Goal: Find contact information: Obtain details needed to contact an individual or organization

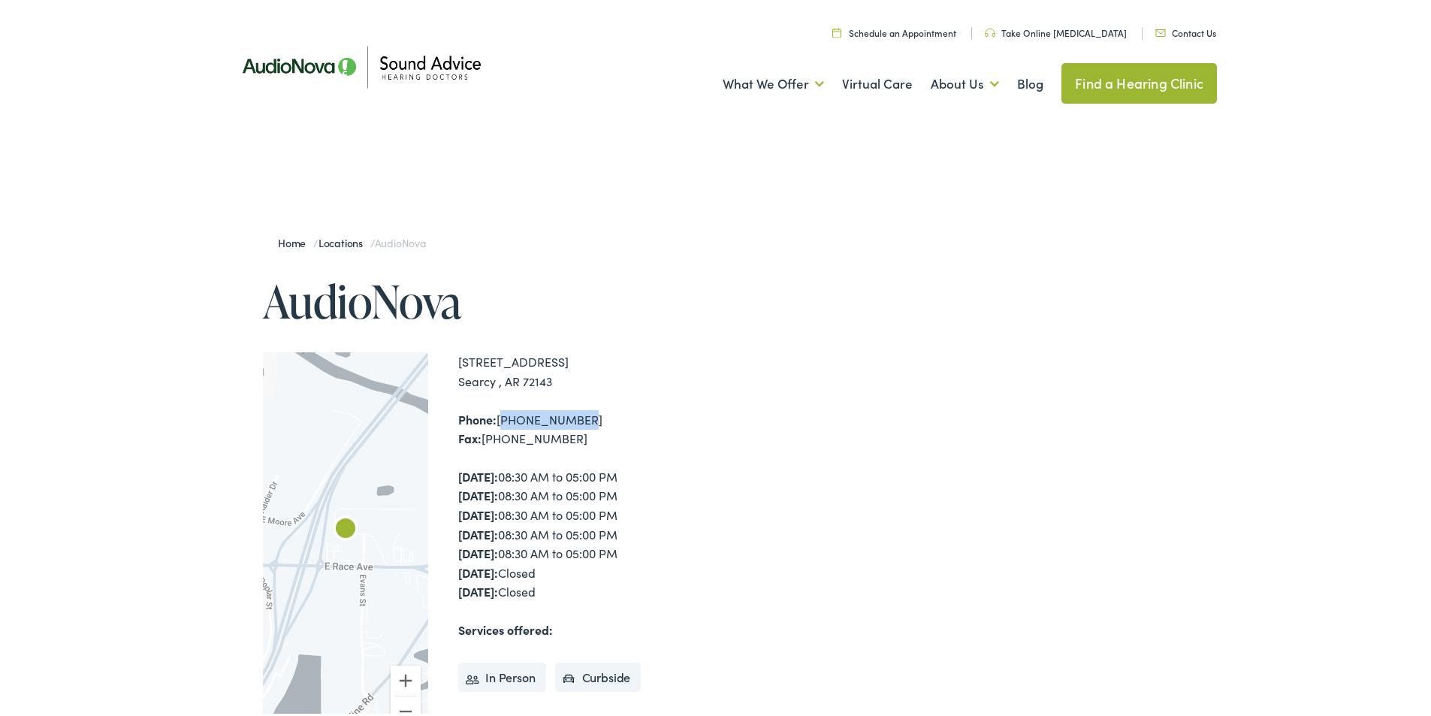
drag, startPoint x: 574, startPoint y: 419, endPoint x: 494, endPoint y: 418, distance: 80.4
click at [494, 418] on div "Phone: [PHONE_NUMBER] Fax: [PHONE_NUMBER]" at bounding box center [589, 426] width 263 height 38
drag, startPoint x: 261, startPoint y: 301, endPoint x: 547, endPoint y: 382, distance: 296.8
click at [547, 382] on div "Home / Locations / AudioNova AudioNova ← Move left → Move right ↑ Move up ↓ Mov…" at bounding box center [473, 552] width 496 height 668
click at [603, 343] on div "Home / Locations / AudioNova AudioNova ← Move left → Move right ↑ Move up ↓ Mov…" at bounding box center [473, 552] width 496 height 668
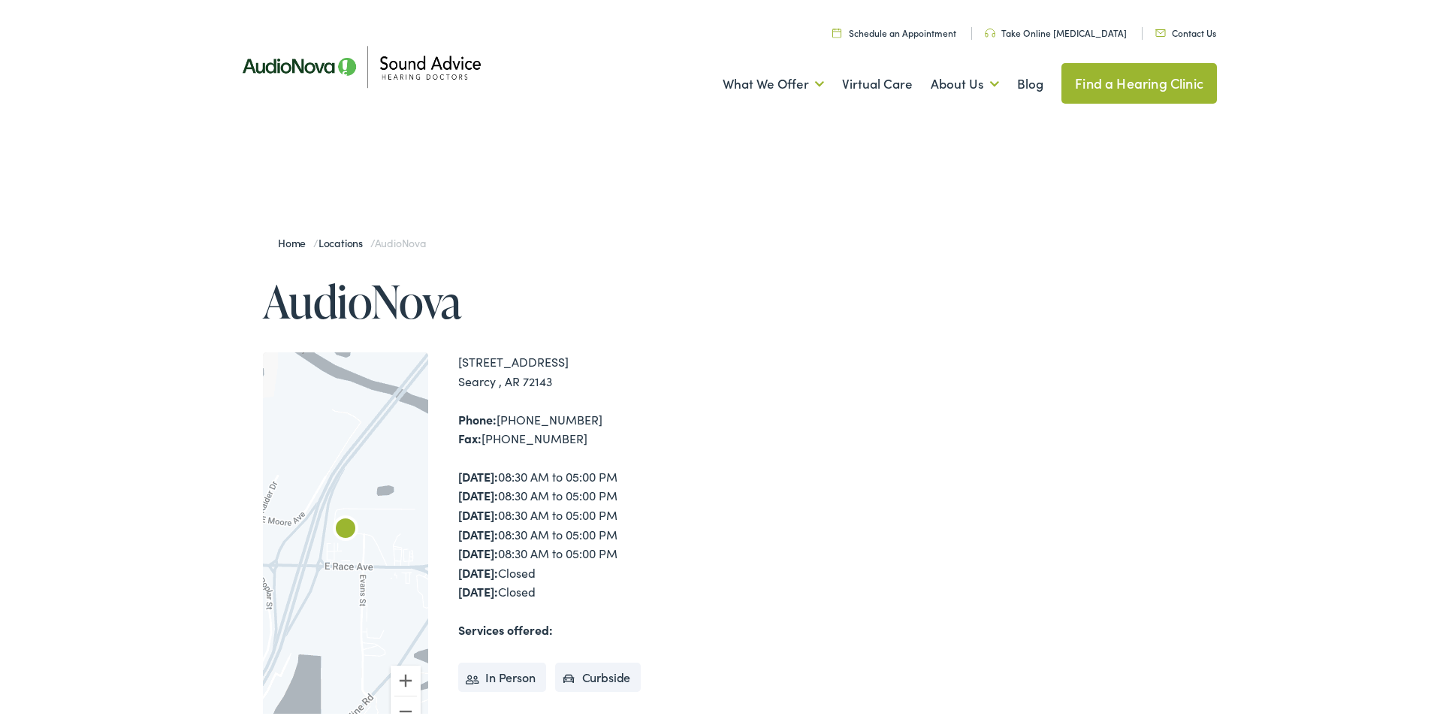
drag, startPoint x: 558, startPoint y: 382, endPoint x: 244, endPoint y: 286, distance: 328.0
click at [244, 286] on div "Home / Locations / AudioNova AudioNova ← Move left → Move right ↑ Move up ↓ Mov…" at bounding box center [473, 552] width 496 height 668
click at [515, 305] on h1 "AudioNova" at bounding box center [492, 298] width 458 height 50
drag, startPoint x: 500, startPoint y: 301, endPoint x: 256, endPoint y: 301, distance: 244.2
click at [256, 301] on div "Home / Locations / AudioNova AudioNova ← Move left → Move right ↑ Move up ↓ Mov…" at bounding box center [473, 552] width 496 height 668
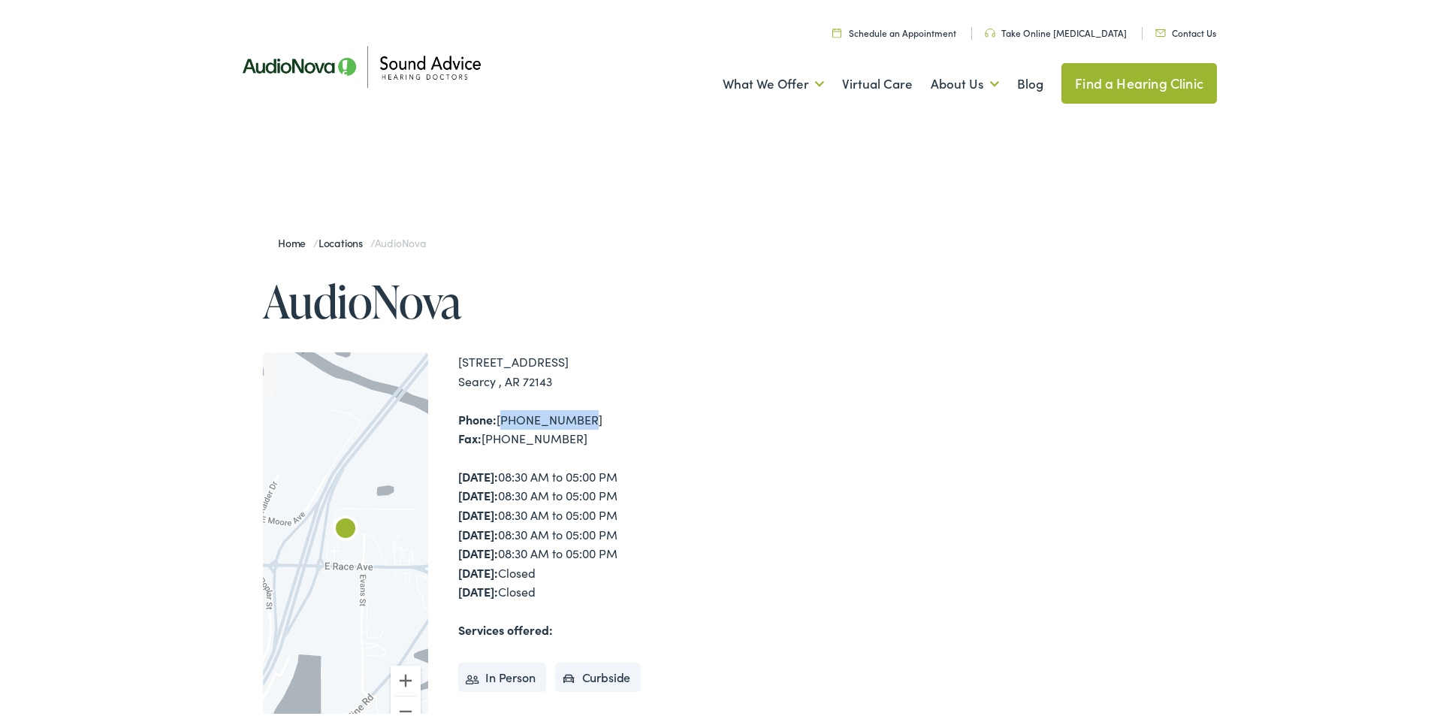
drag, startPoint x: 573, startPoint y: 418, endPoint x: 494, endPoint y: 424, distance: 79.9
click at [494, 424] on div "Phone: [PHONE_NUMBER] Fax: [PHONE_NUMBER]" at bounding box center [589, 426] width 263 height 38
click at [547, 413] on div "Phone: [PHONE_NUMBER] Fax: [PHONE_NUMBER]" at bounding box center [589, 426] width 263 height 38
drag, startPoint x: 624, startPoint y: 413, endPoint x: 491, endPoint y: 416, distance: 133.0
click at [491, 416] on div "Phone: [PHONE_NUMBER] Fax: [PHONE_NUMBER]" at bounding box center [589, 426] width 263 height 38
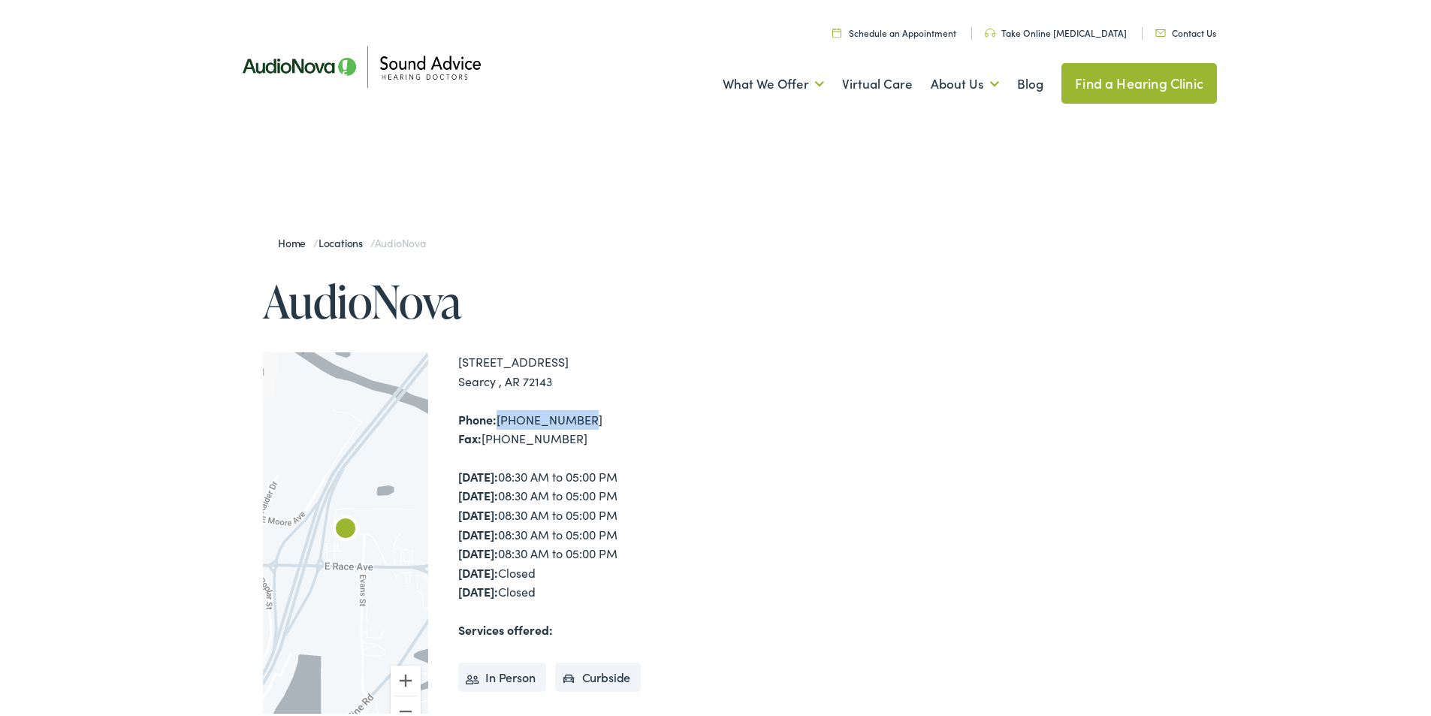
click at [627, 397] on div "[STREET_ADDRESS] [GEOGRAPHIC_DATA] , AR 72143 Phone: [PHONE_NUMBER] Fax: [PHONE…" at bounding box center [589, 545] width 263 height 392
drag, startPoint x: 496, startPoint y: 419, endPoint x: 586, endPoint y: 425, distance: 90.4
click at [586, 425] on div "Phone: [PHONE_NUMBER] Fax: [PHONE_NUMBER]" at bounding box center [589, 426] width 263 height 38
click at [573, 415] on div "Phone: [PHONE_NUMBER] Fax: [PHONE_NUMBER]" at bounding box center [589, 426] width 263 height 38
drag, startPoint x: 573, startPoint y: 419, endPoint x: 449, endPoint y: 422, distance: 124.8
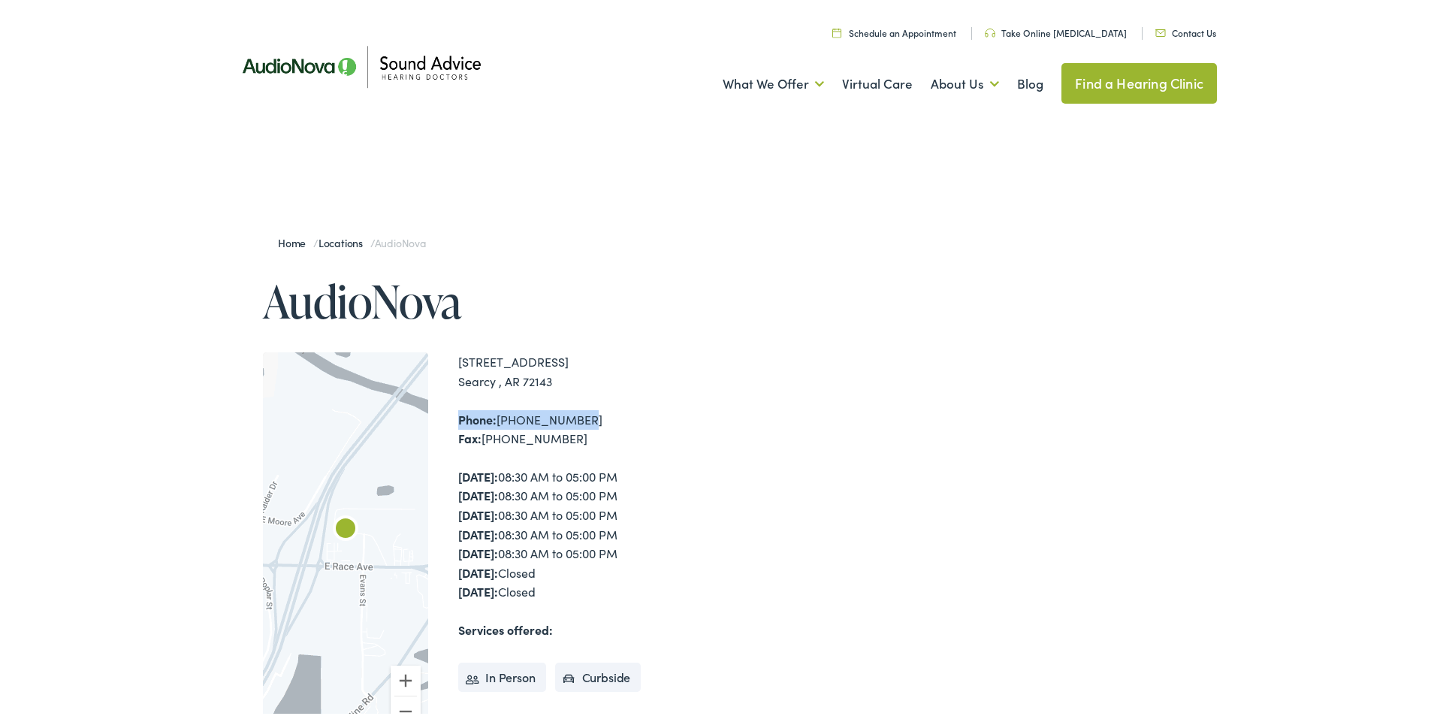
click at [449, 422] on div "← Move left → Move right ↑ Move up ↓ Move down + Zoom in - Zoom out Home Jump l…" at bounding box center [492, 545] width 458 height 392
drag, startPoint x: 246, startPoint y: 292, endPoint x: 540, endPoint y: 325, distance: 296.5
click at [540, 325] on div "Home / Locations / AudioNova AudioNova ← Move left → Move right ↑ Move up ↓ Mov…" at bounding box center [473, 552] width 496 height 668
click at [577, 338] on div "Home / Locations / AudioNova AudioNova ← Move left → Move right ↑ Move up ↓ Mov…" at bounding box center [473, 552] width 496 height 668
drag, startPoint x: 575, startPoint y: 376, endPoint x: 217, endPoint y: 287, distance: 368.5
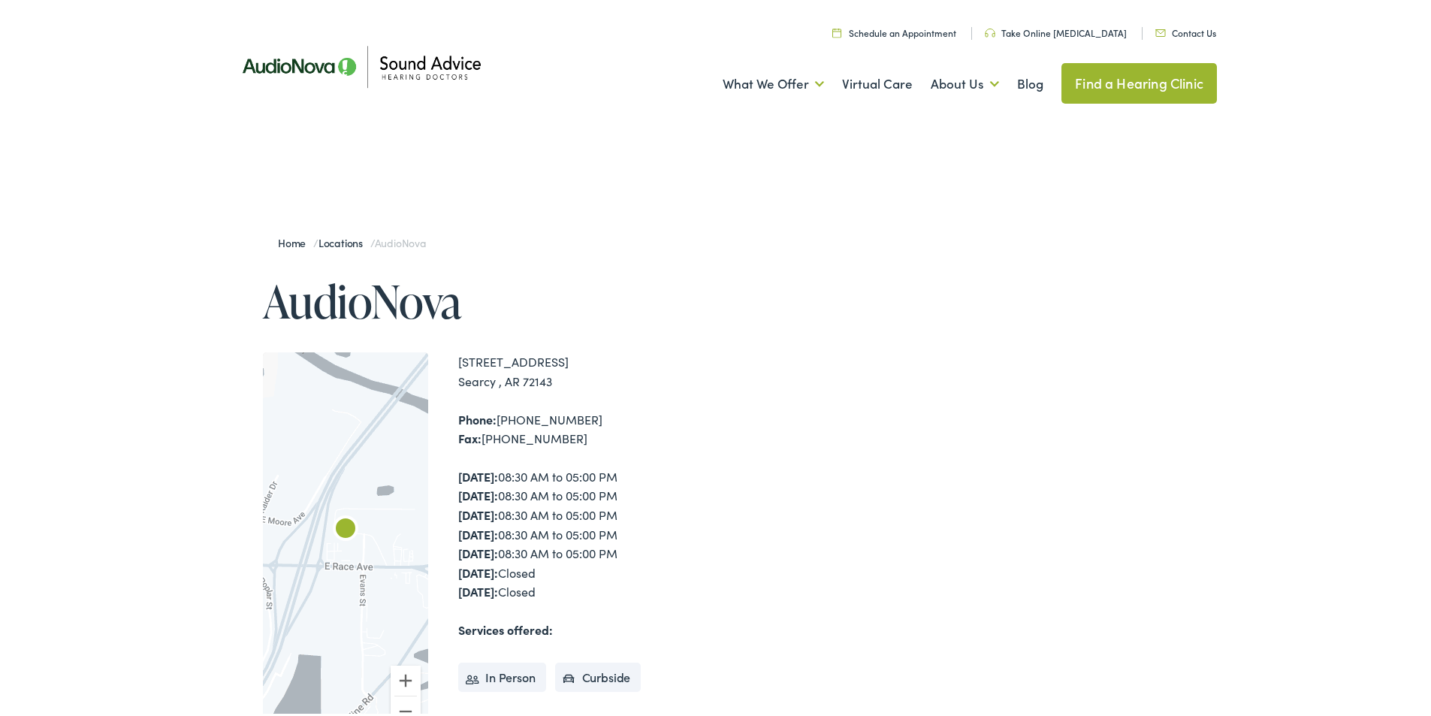
click at [217, 287] on div "Home / Locations / AudioNova AudioNova ← Move left → Move right ↑ Move up ↓ Mov…" at bounding box center [721, 552] width 1443 height 818
click at [568, 245] on div "Home / Locations / AudioNova" at bounding box center [492, 240] width 458 height 45
drag, startPoint x: 564, startPoint y: 438, endPoint x: 440, endPoint y: 352, distance: 150.7
click at [440, 352] on div "← Move left → Move right ↑ Move up ↓ Move down + Zoom in - Zoom out Home Jump l…" at bounding box center [492, 545] width 458 height 392
drag, startPoint x: 246, startPoint y: 301, endPoint x: 655, endPoint y: 449, distance: 434.7
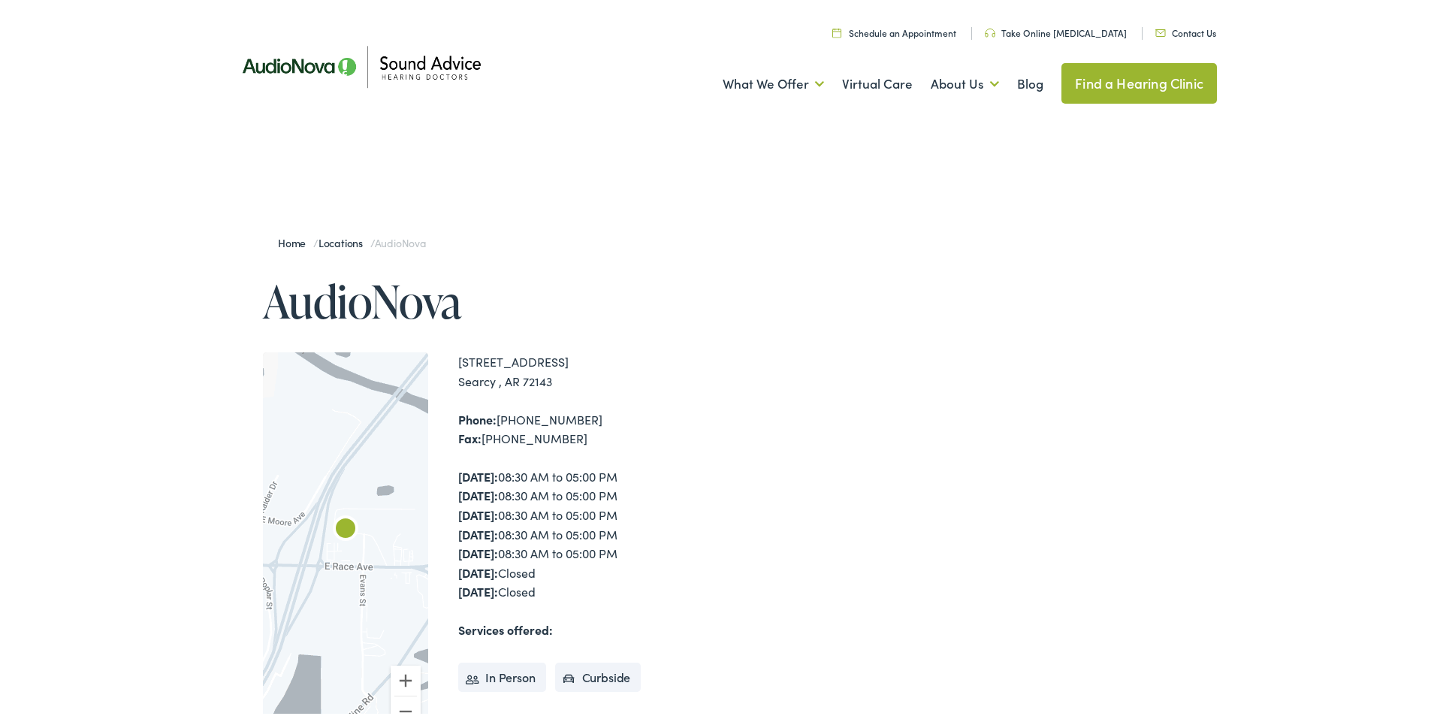
click at [655, 449] on div "Home / Locations / AudioNova AudioNova ← Move left → Move right ↑ Move up ↓ Mov…" at bounding box center [473, 552] width 496 height 668
click at [640, 398] on div "[STREET_ADDRESS] [GEOGRAPHIC_DATA] , AR 72143 Phone: [PHONE_NUMBER] Fax: [PHONE…" at bounding box center [589, 545] width 263 height 392
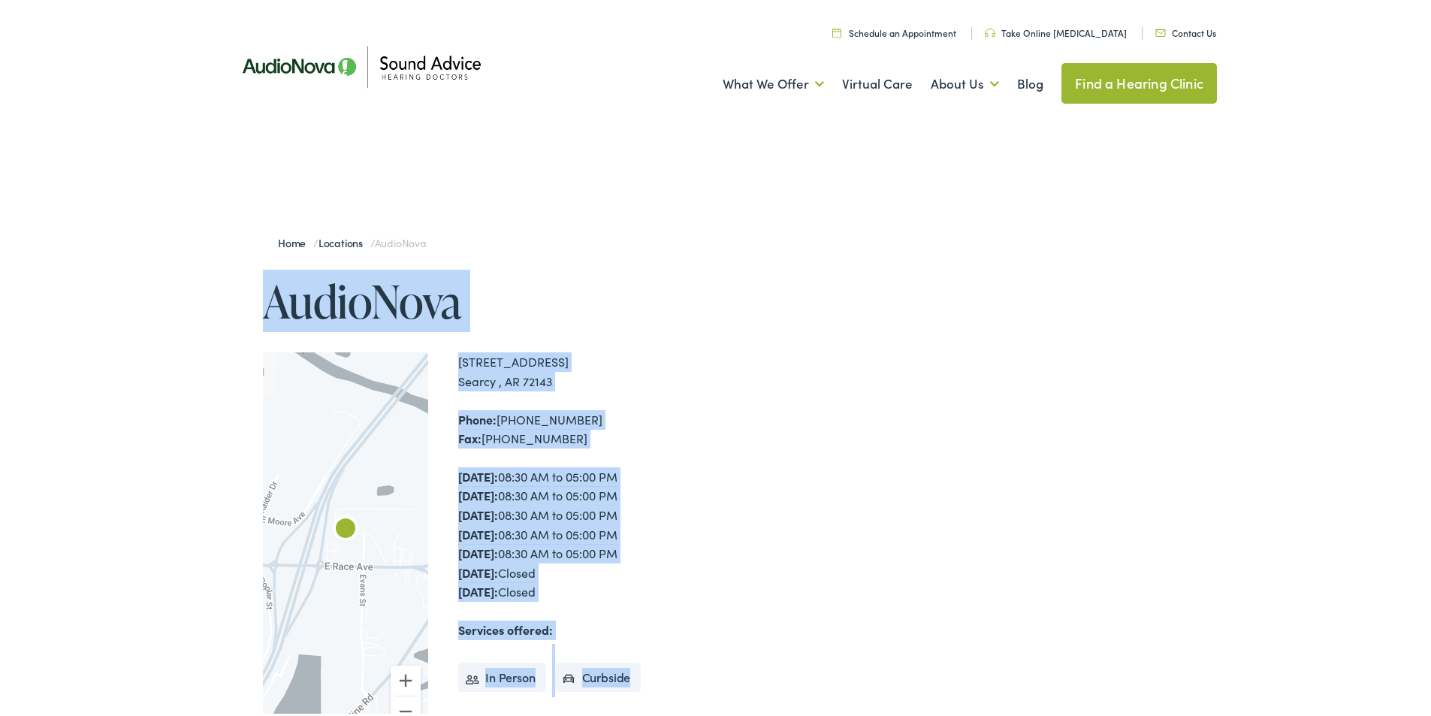
drag, startPoint x: 319, startPoint y: 289, endPoint x: 706, endPoint y: 685, distance: 553.6
click at [706, 685] on div "Home / Locations / AudioNova AudioNova ← Move left → Move right ↑ Move up ↓ Mov…" at bounding box center [473, 552] width 496 height 668
click at [730, 618] on div "Home / Locations / AudioNova AudioNova ← Move left → Move right ↑ Move up ↓ Mov…" at bounding box center [721, 552] width 992 height 668
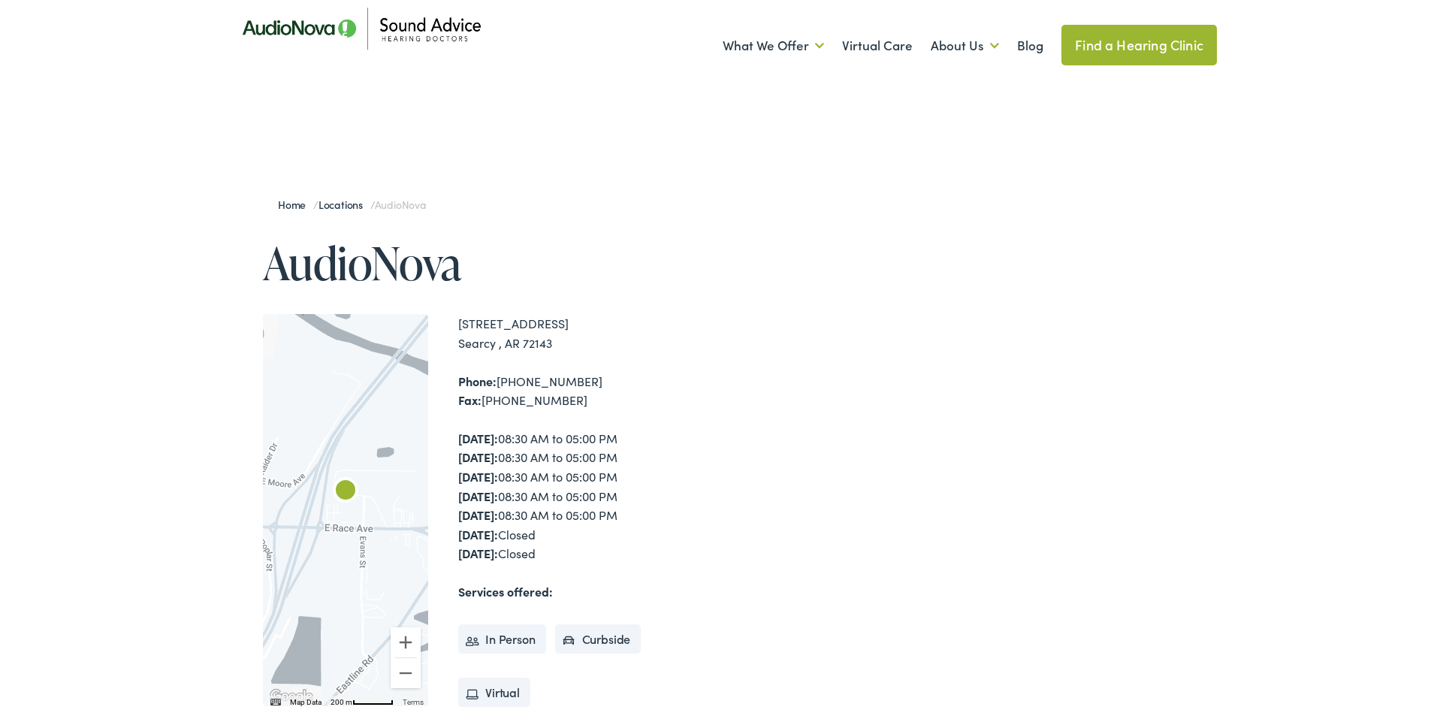
scroll to position [75, 0]
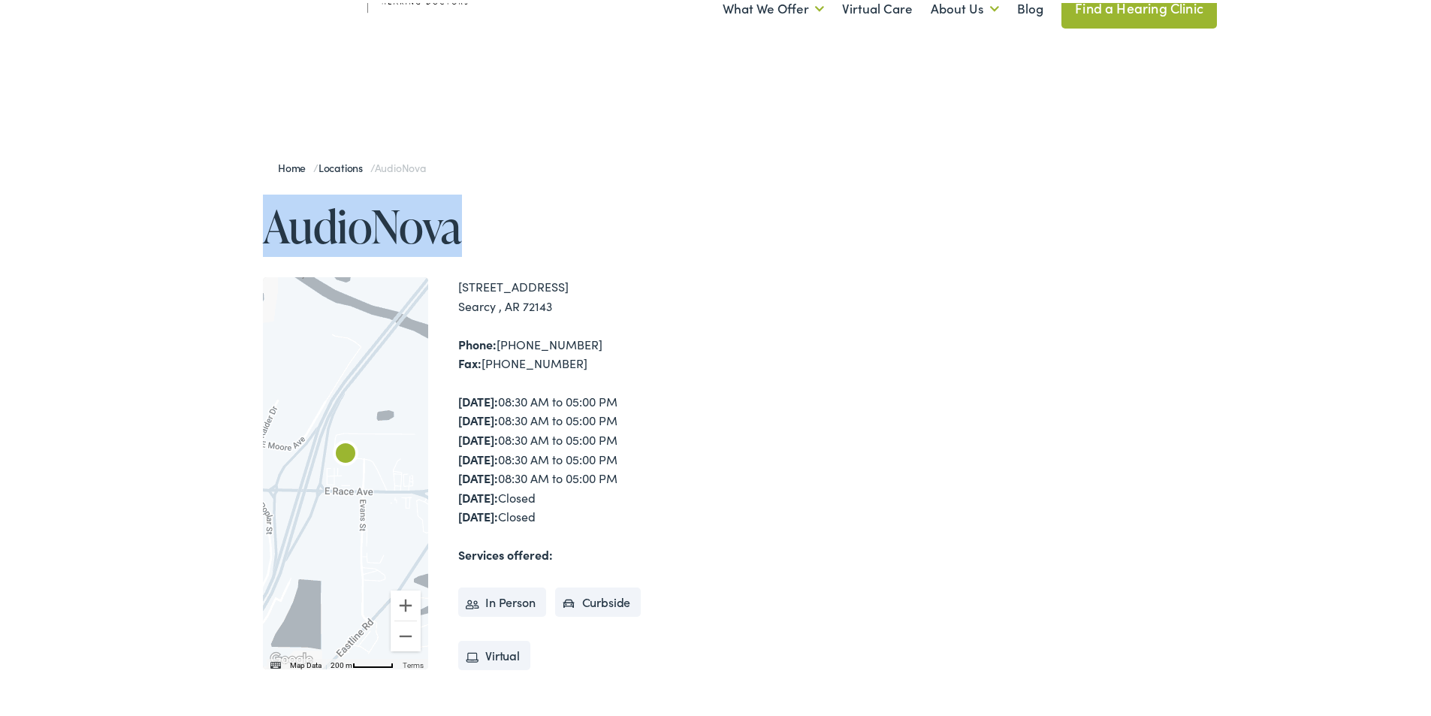
drag, startPoint x: 255, startPoint y: 228, endPoint x: 543, endPoint y: 242, distance: 288.1
click at [543, 242] on div "Home / Locations / AudioNova AudioNova ← Move left → Move right ↑ Move up ↓ Mov…" at bounding box center [473, 477] width 496 height 668
click at [669, 319] on div "[STREET_ADDRESS] [GEOGRAPHIC_DATA] , AR 72143 Phone: [PHONE_NUMBER] Fax: [PHONE…" at bounding box center [589, 470] width 263 height 392
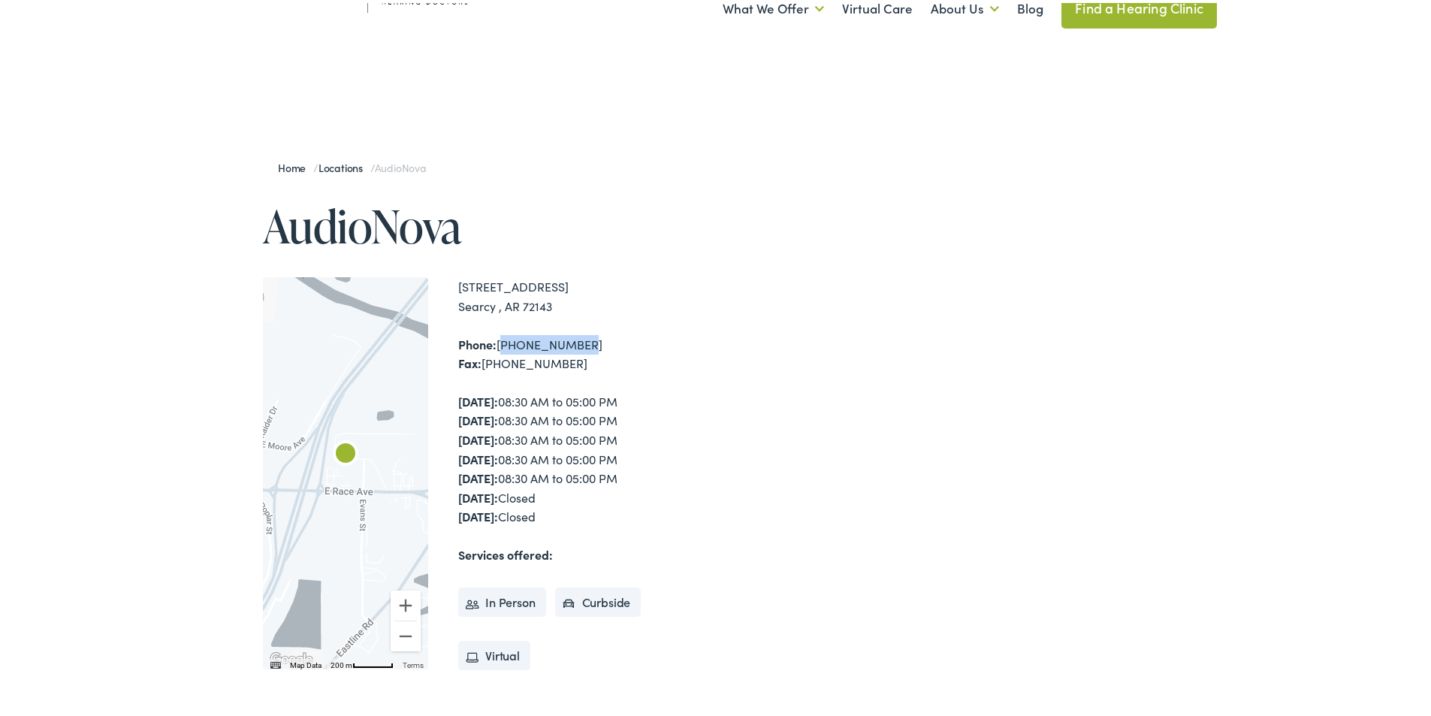
drag, startPoint x: 495, startPoint y: 339, endPoint x: 576, endPoint y: 339, distance: 81.1
click at [576, 339] on div "Phone: [PHONE_NUMBER] Fax: [PHONE_NUMBER]" at bounding box center [589, 351] width 263 height 38
click at [577, 316] on div "[STREET_ADDRESS] [GEOGRAPHIC_DATA] , AR 72143 Phone: [PHONE_NUMBER] Fax: [PHONE…" at bounding box center [589, 470] width 263 height 392
drag, startPoint x: 494, startPoint y: 340, endPoint x: 552, endPoint y: 340, distance: 57.9
click at [573, 340] on div "Phone: [PHONE_NUMBER] Fax: [PHONE_NUMBER]" at bounding box center [589, 351] width 263 height 38
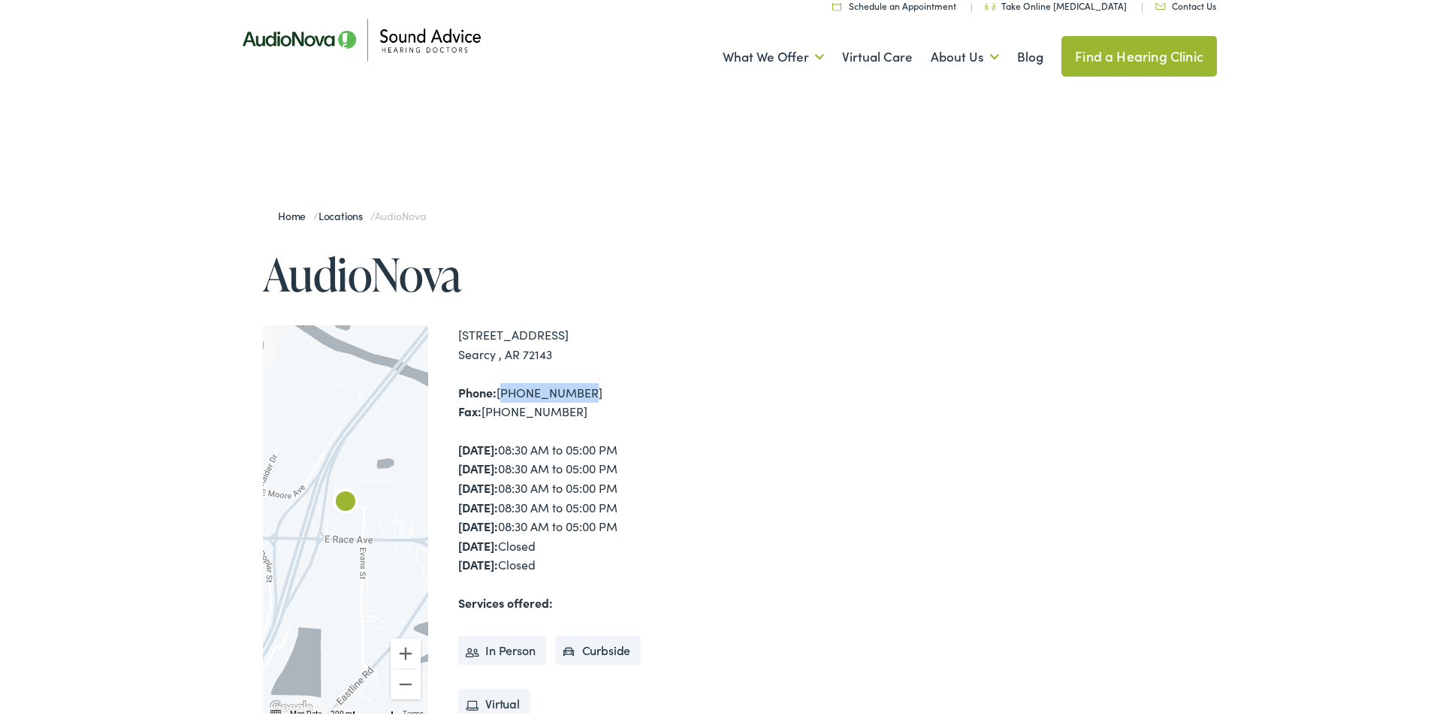
scroll to position [0, 0]
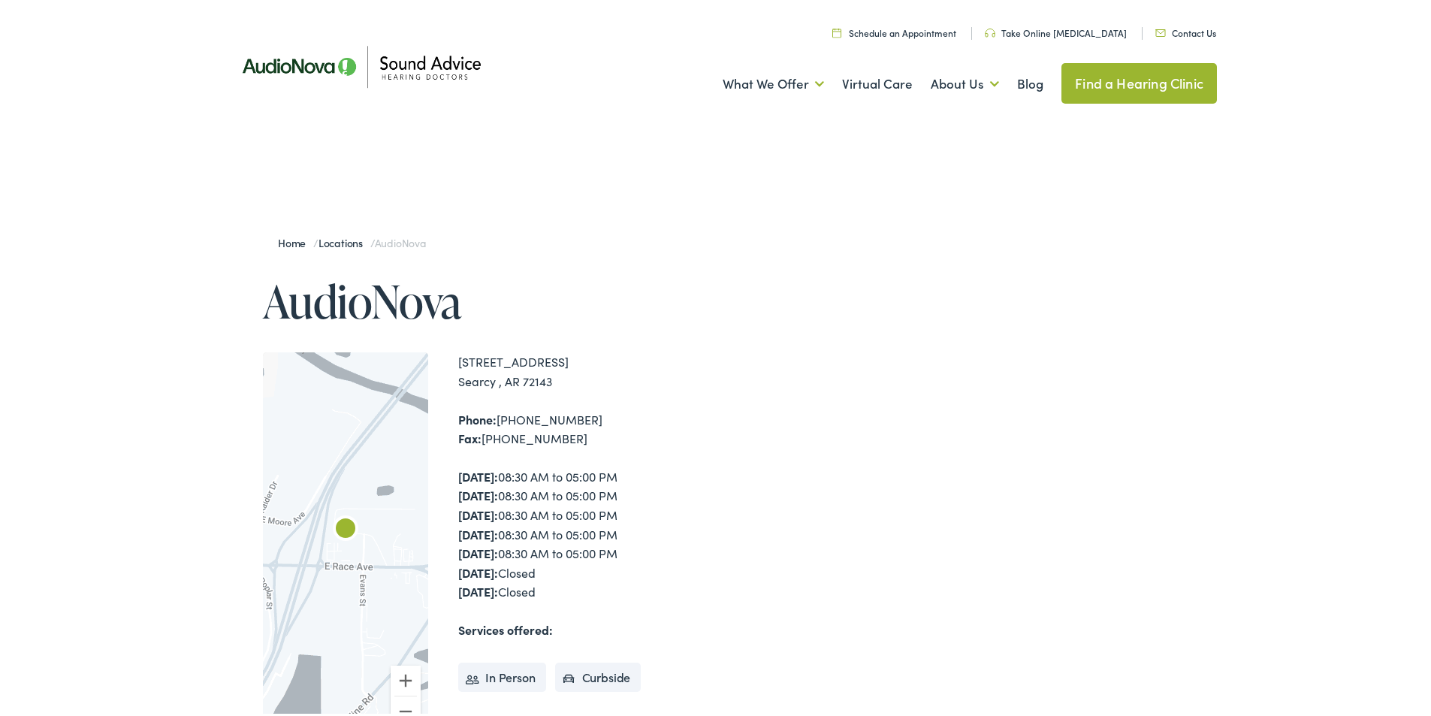
click at [763, 223] on div "Home / Locations / AudioNova AudioNova ← Move left → Move right ↑ Move up ↓ Mov…" at bounding box center [721, 552] width 992 height 668
drag, startPoint x: 497, startPoint y: 416, endPoint x: 573, endPoint y: 418, distance: 75.9
click at [573, 418] on div "Phone: [PHONE_NUMBER] Fax: [PHONE_NUMBER]" at bounding box center [589, 426] width 263 height 38
click at [579, 366] on div "[STREET_ADDRESS] [GEOGRAPHIC_DATA] , AR 72143" at bounding box center [589, 368] width 263 height 38
drag, startPoint x: 576, startPoint y: 419, endPoint x: 443, endPoint y: 425, distance: 133.1
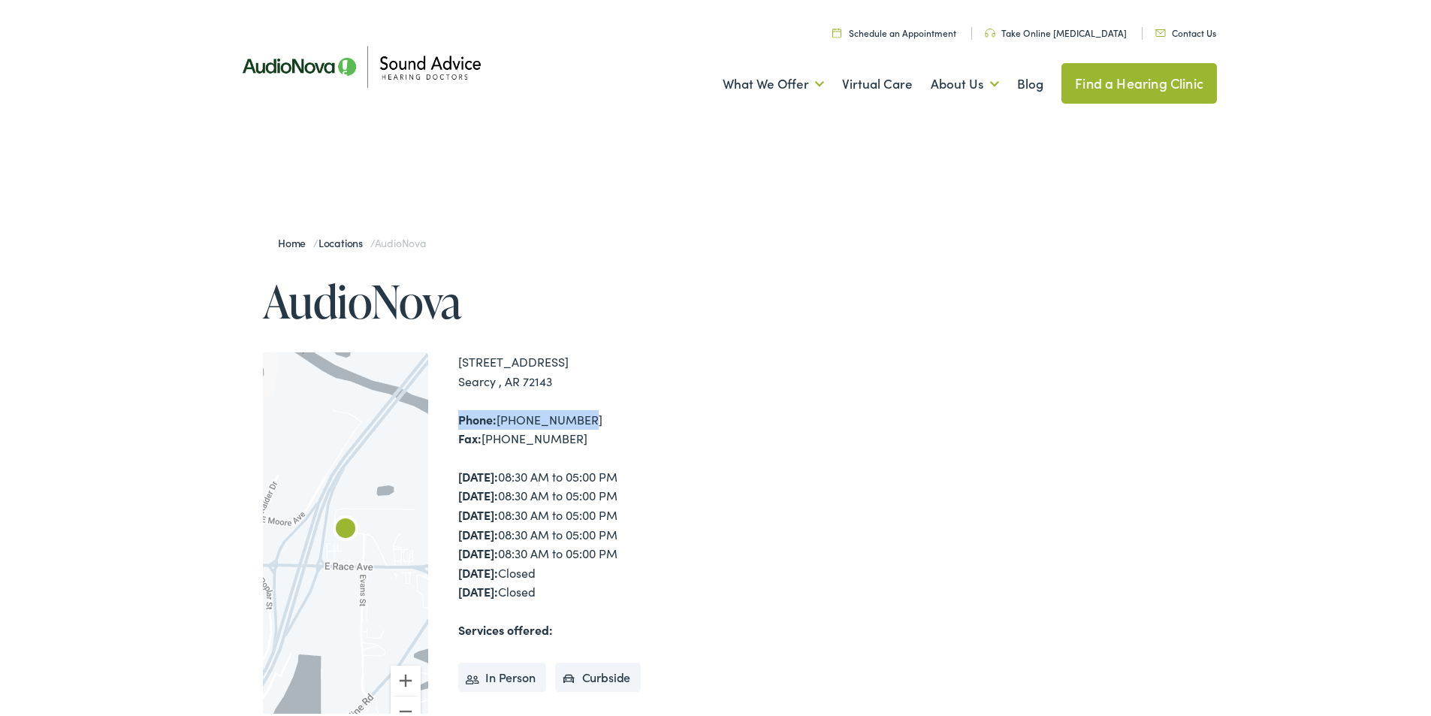
click at [443, 425] on div "← Move left → Move right ↑ Move up ↓ Move down + Zoom in - Zoom out Home Jump l…" at bounding box center [492, 545] width 458 height 392
